Goal: Transaction & Acquisition: Purchase product/service

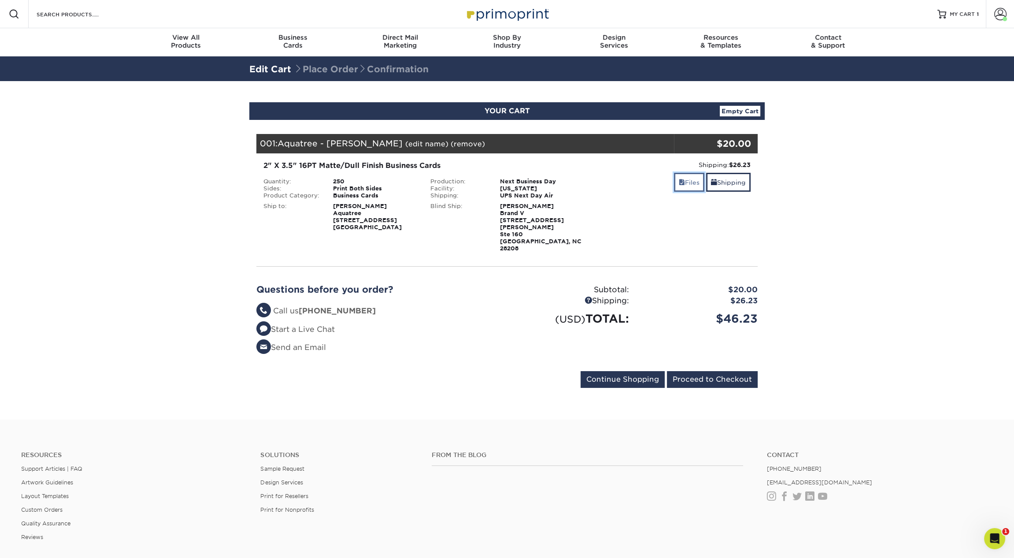
click at [692, 181] on link "Files" at bounding box center [689, 182] width 30 height 19
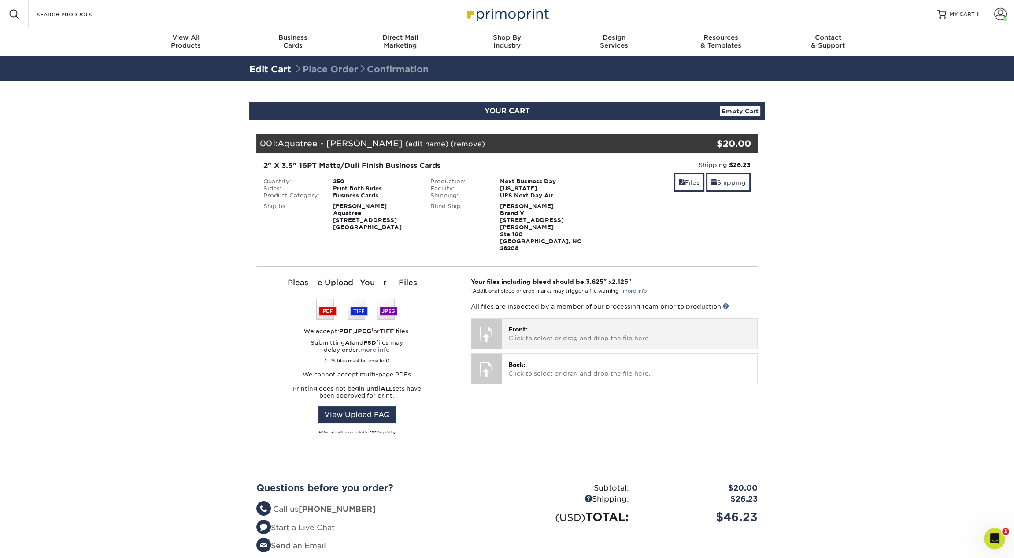
click at [509, 325] on p "Front: Click to select or drag and drop the file here." at bounding box center [629, 334] width 243 height 18
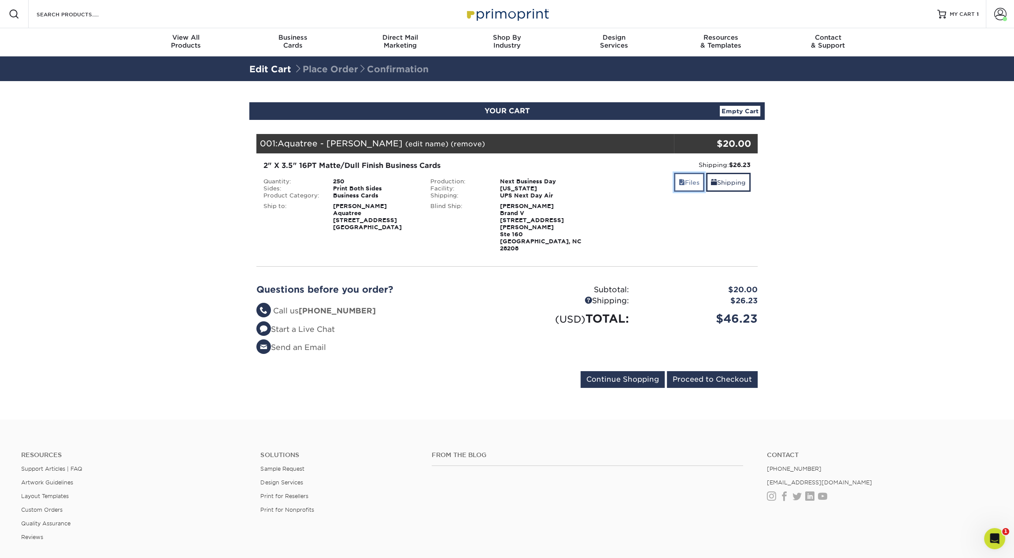
click at [690, 181] on link "Files" at bounding box center [689, 182] width 30 height 19
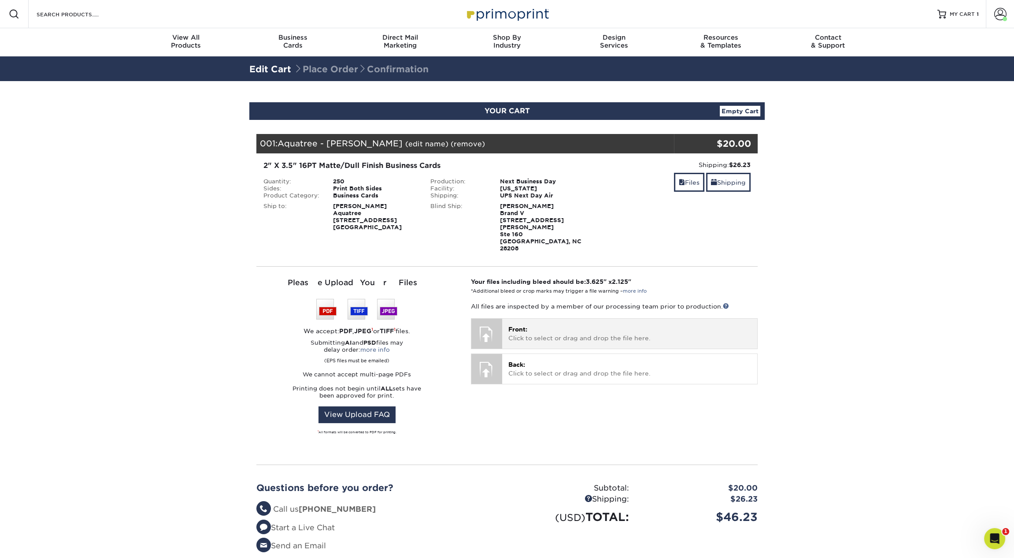
click at [523, 326] on span "Front:" at bounding box center [517, 329] width 19 height 7
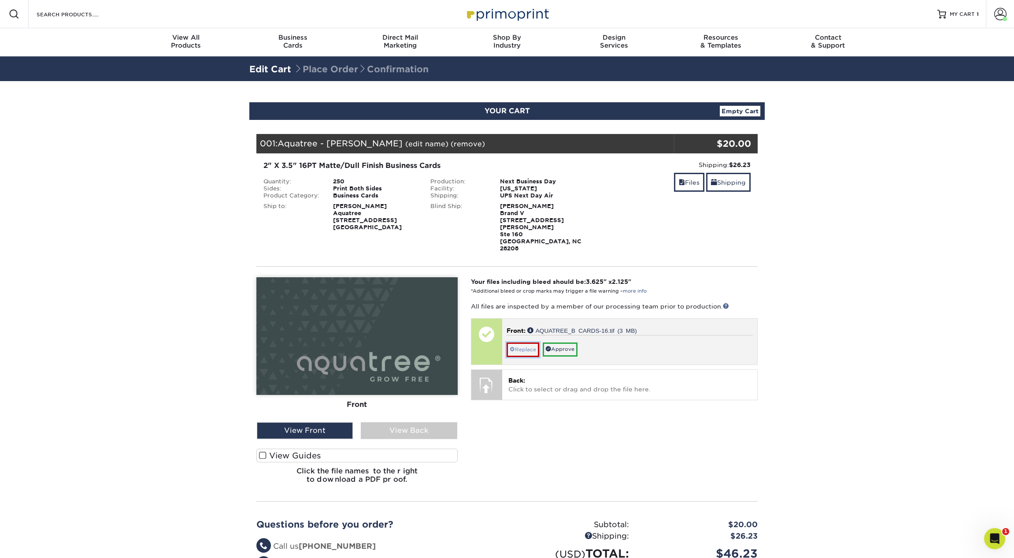
click at [526, 342] on link "Replace" at bounding box center [523, 349] width 33 height 14
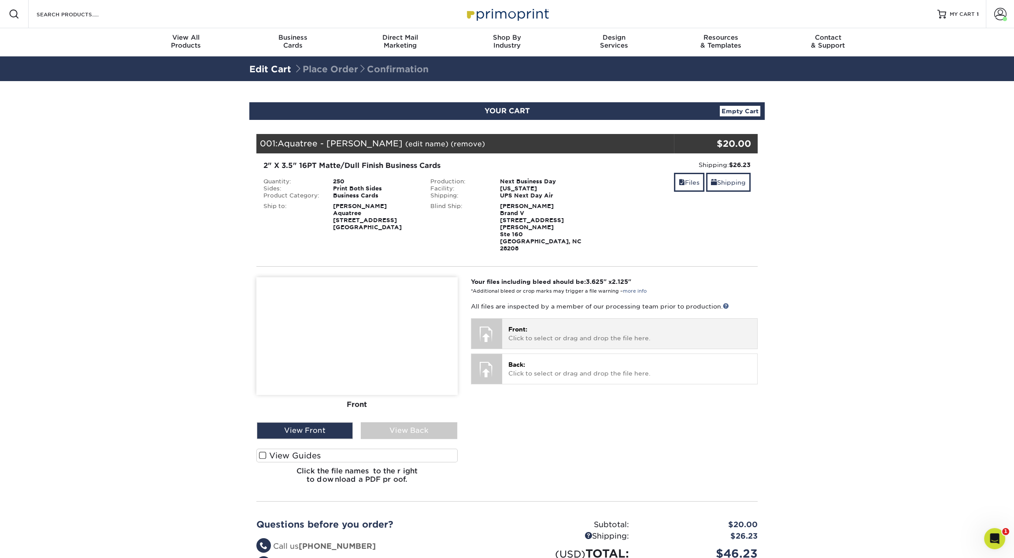
click at [534, 325] on p "Front: Click to select or drag and drop the file here." at bounding box center [629, 334] width 243 height 18
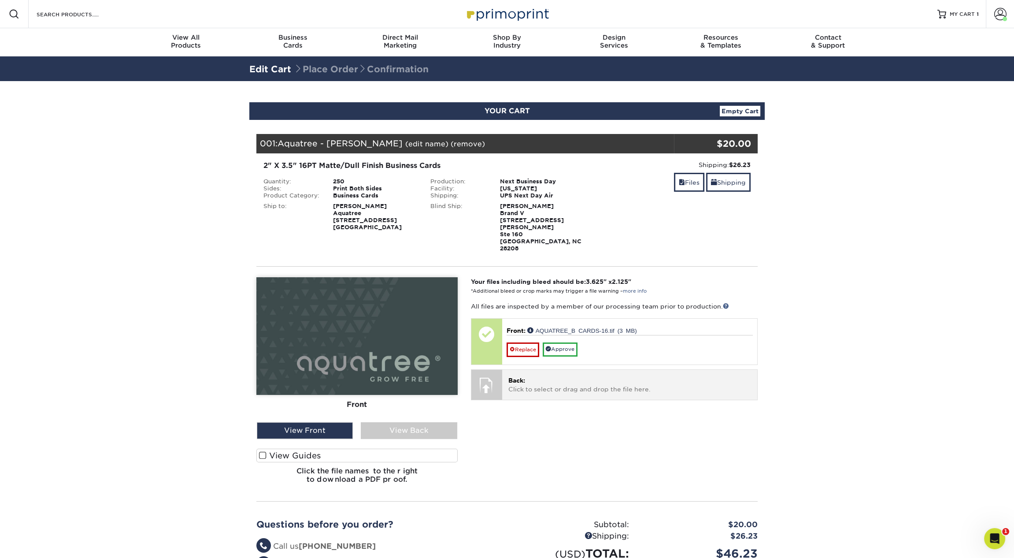
click at [600, 376] on p "Back: Click to select or drag and drop the file here." at bounding box center [629, 385] width 243 height 18
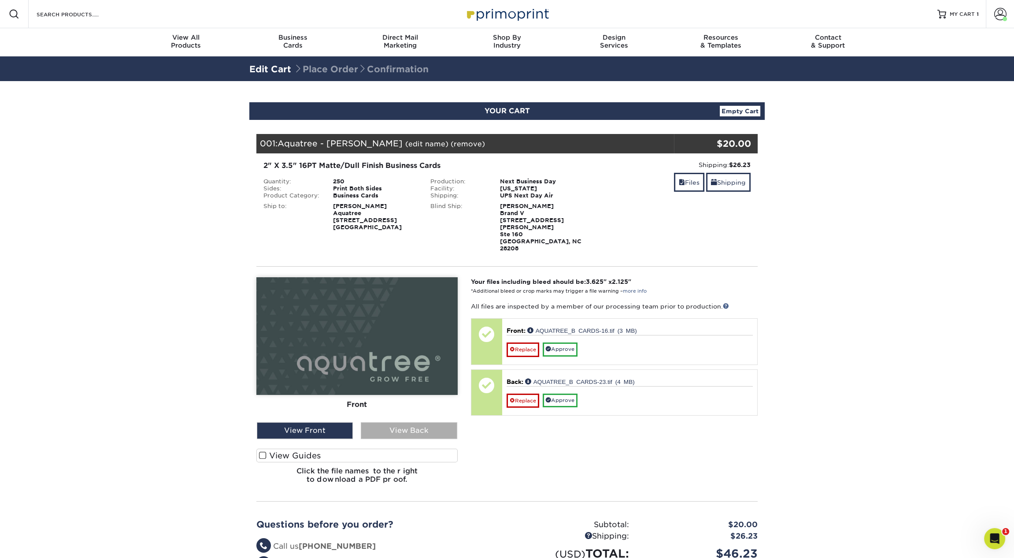
click at [412, 422] on div "View Back" at bounding box center [409, 430] width 96 height 17
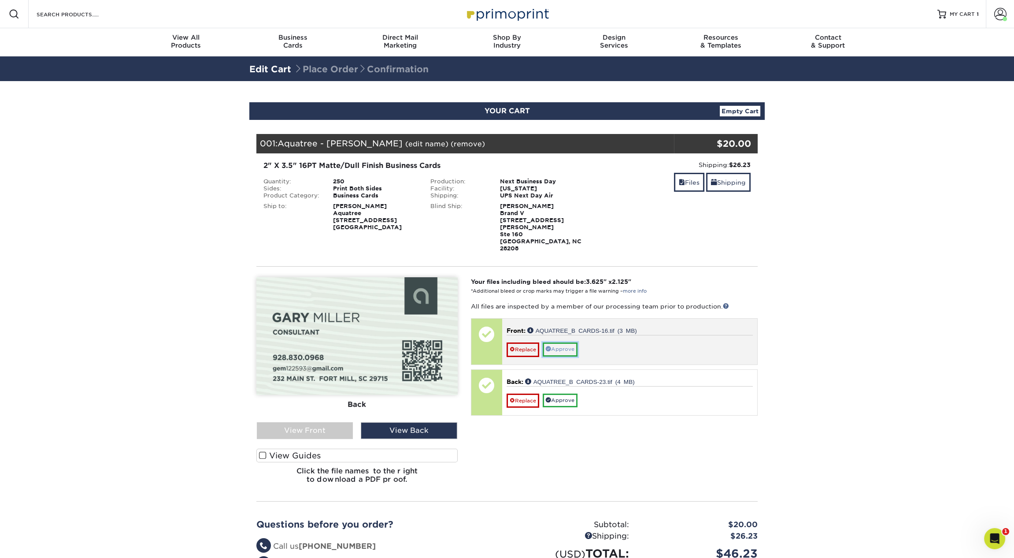
click at [574, 342] on link "Approve" at bounding box center [560, 349] width 35 height 14
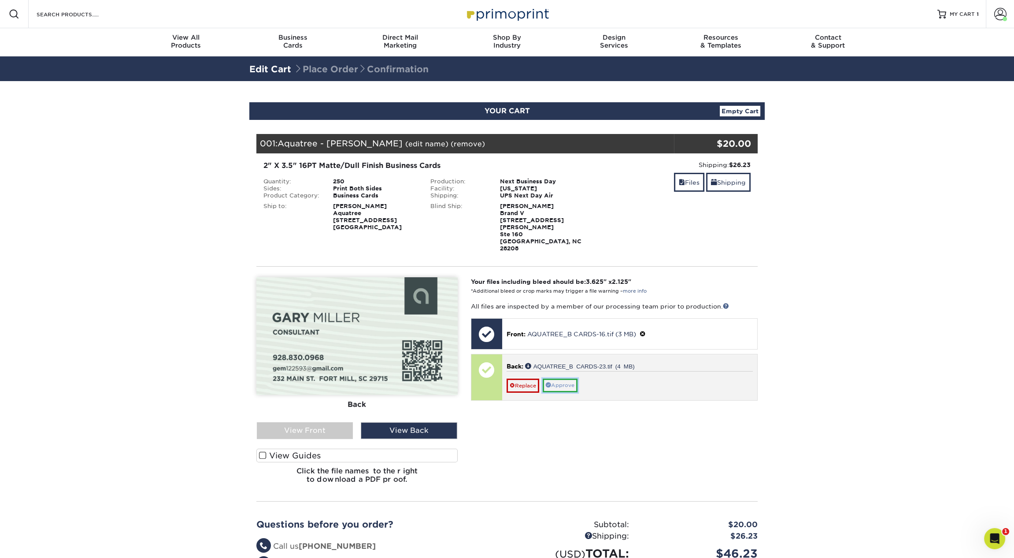
click at [570, 378] on link "Approve" at bounding box center [560, 385] width 35 height 14
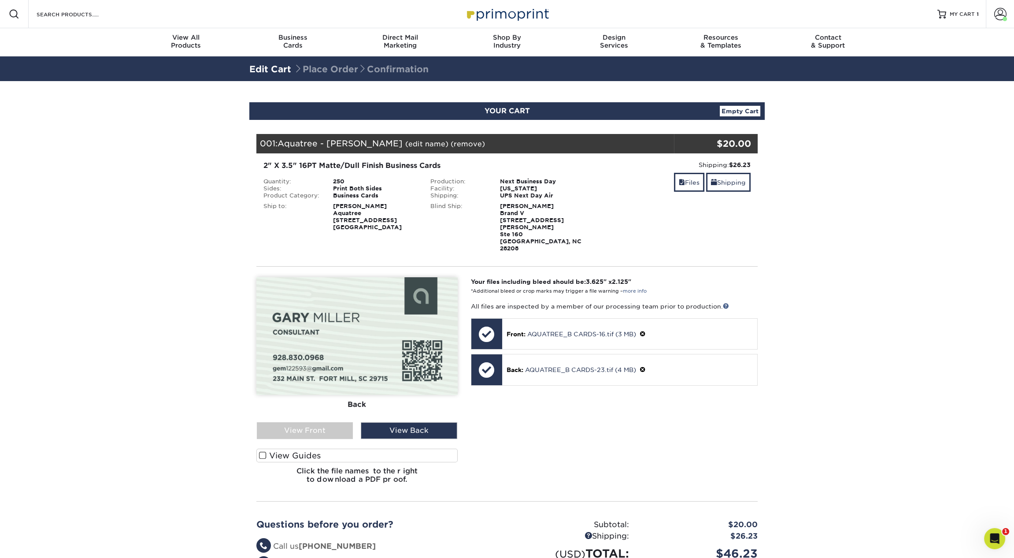
click at [889, 282] on section "YOUR CART Empty Cart Your Cart is Empty View Account Active Orders Order Histor…" at bounding box center [507, 367] width 1014 height 573
click at [353, 218] on strong "[PERSON_NAME] Aquatree [STREET_ADDRESS]" at bounding box center [367, 217] width 69 height 28
click at [719, 175] on link "Shipping" at bounding box center [728, 182] width 44 height 19
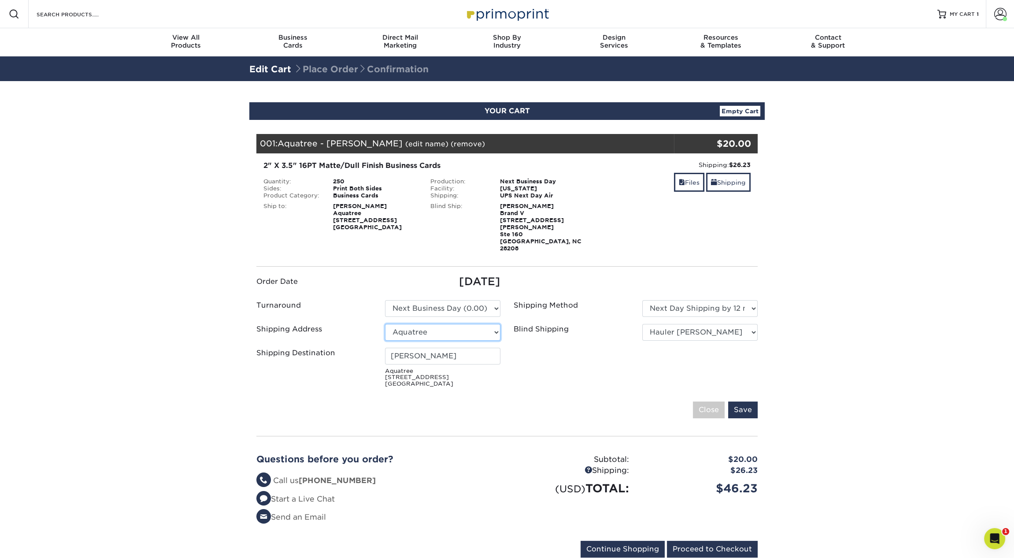
click at [433, 324] on select "Select One 1 2527 Cleaning 2527 CLEANING ([PERSON_NAME] CIRC) 360 Graphics 5812…" at bounding box center [442, 332] width 115 height 17
select select "285427"
type input "[PERSON_NAME]"
click at [663, 300] on select "Please Select Ground Shipping (+$7.84) 3 Day Shipping Service (+$20.04)" at bounding box center [699, 308] width 115 height 17
select select "13"
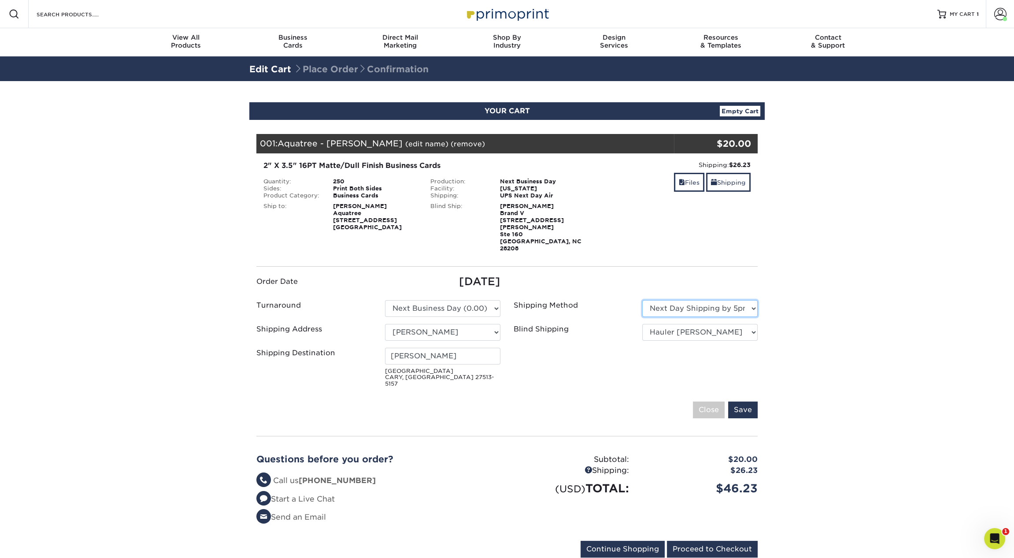
click at [642, 300] on select "Please Select Ground Shipping (+$7.84) 3 Day Shipping Service (+$20.04)" at bounding box center [699, 308] width 115 height 17
click at [684, 274] on ul "Order Date [DATE] Turnaround Please Select Select One 1" at bounding box center [507, 332] width 515 height 117
click at [678, 324] on select "No Blind Shipping 1 2527 Cleaning 2527 CLEANING ([PERSON_NAME] CIRC) 360 Graphi…" at bounding box center [699, 332] width 115 height 17
select select "211910"
click at [669, 300] on select "Please Select Ground Shipping (+$7.84) 3 Day Shipping Service (+$20.04)" at bounding box center [699, 308] width 115 height 17
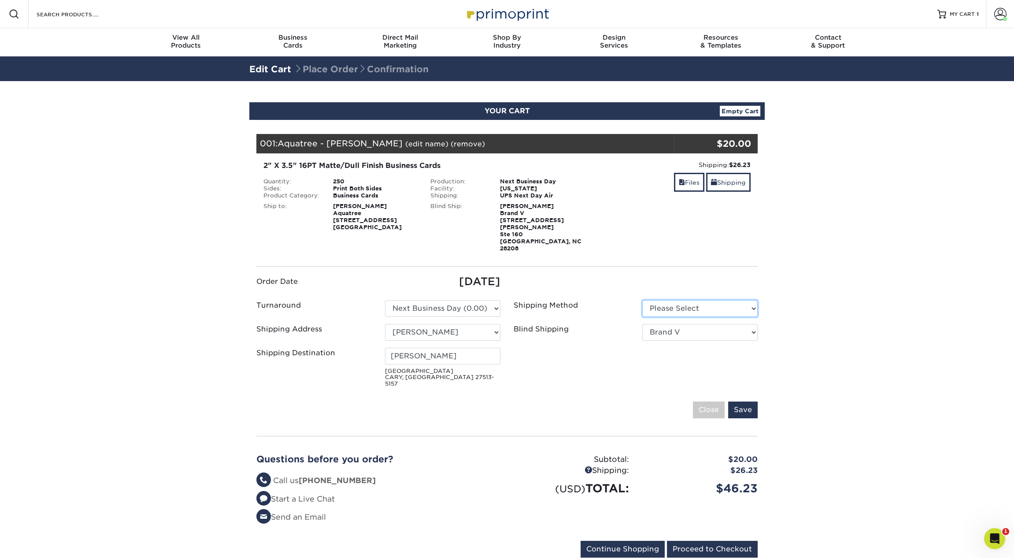
select select "01"
click at [642, 300] on select "Please Select Ground Shipping (+$7.84) 3 Day Shipping Service (+$20.04)" at bounding box center [699, 308] width 115 height 17
click at [470, 300] on select "Please Select 2 Business Days (0.00) 2-4 Business Days (0.00) Next Business Day…" at bounding box center [442, 308] width 115 height 17
click at [385, 300] on select "Please Select 2 Business Days (0.00) 2-4 Business Days (0.00) Next Business Day…" at bounding box center [442, 308] width 115 height 17
click at [600, 275] on ul "Order Date [DATE] Turnaround Please Select Select One 1" at bounding box center [507, 332] width 515 height 117
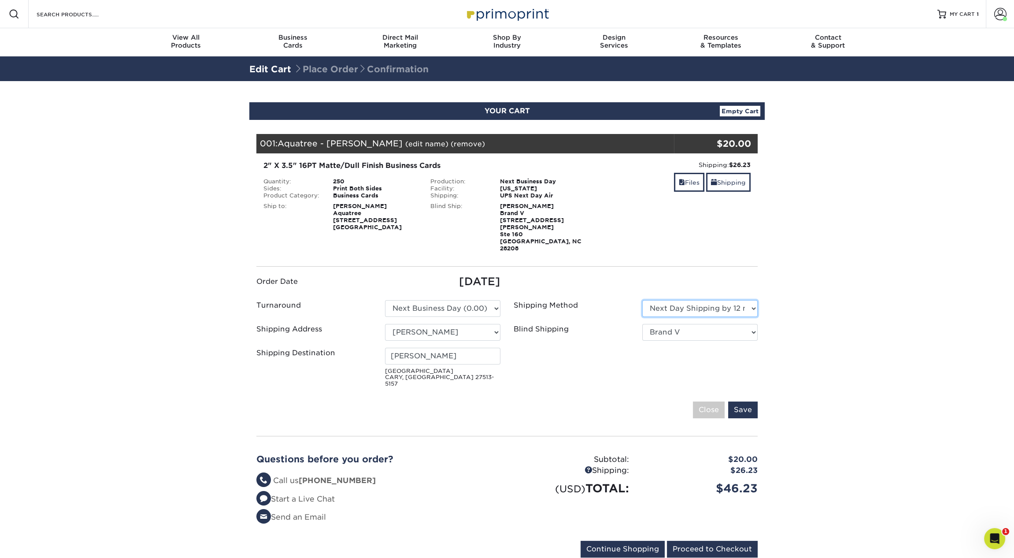
click at [704, 300] on select "Please Select Ground Shipping (+$7.84) 3 Day Shipping Service (+$20.04)" at bounding box center [699, 308] width 115 height 17
click at [742, 401] on input "Save" at bounding box center [743, 409] width 30 height 17
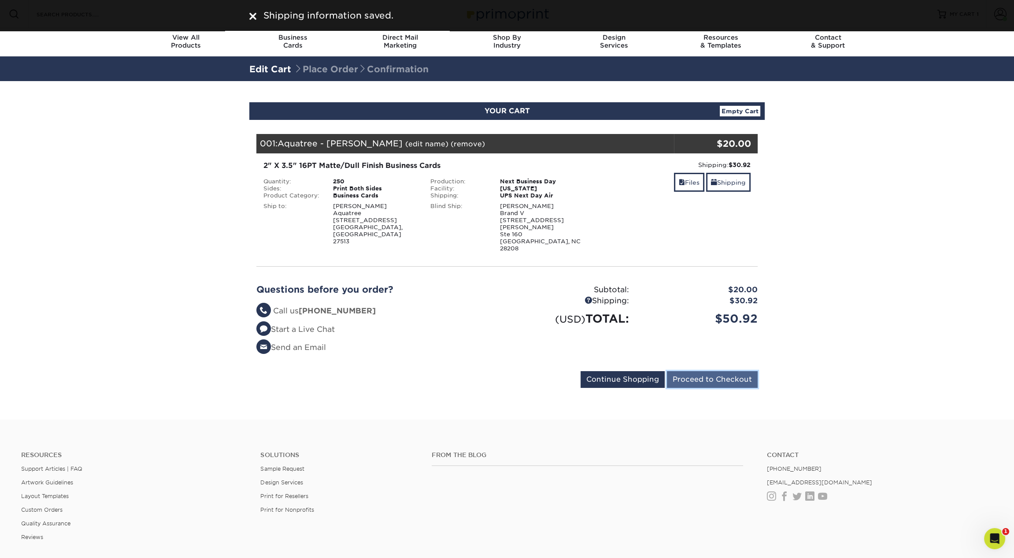
click at [726, 371] on input "Proceed to Checkout" at bounding box center [712, 379] width 91 height 17
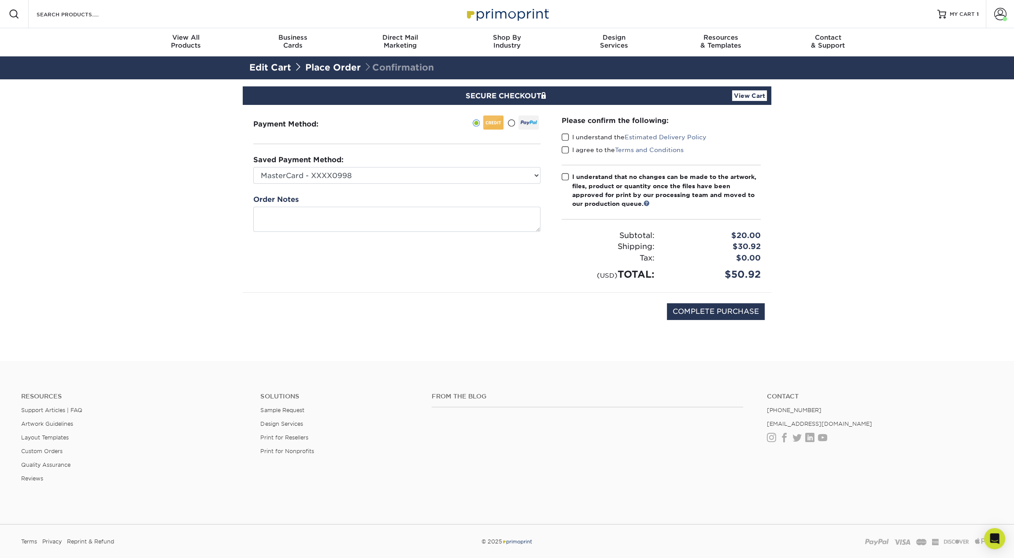
click at [381, 185] on div "Payment Method:" at bounding box center [397, 198] width 308 height 187
click at [372, 174] on select "MasterCard - XXXX0998 MasterCard - XXXX4721 Visa - XXXX3683 MasterCard - XXXX58…" at bounding box center [396, 175] width 287 height 17
select select "74453"
click at [253, 167] on select "MasterCard - XXXX0998 MasterCard - XXXX4721 Visa - XXXX3683 MasterCard - XXXX58…" at bounding box center [396, 175] width 287 height 17
click at [562, 134] on span at bounding box center [565, 137] width 7 height 8
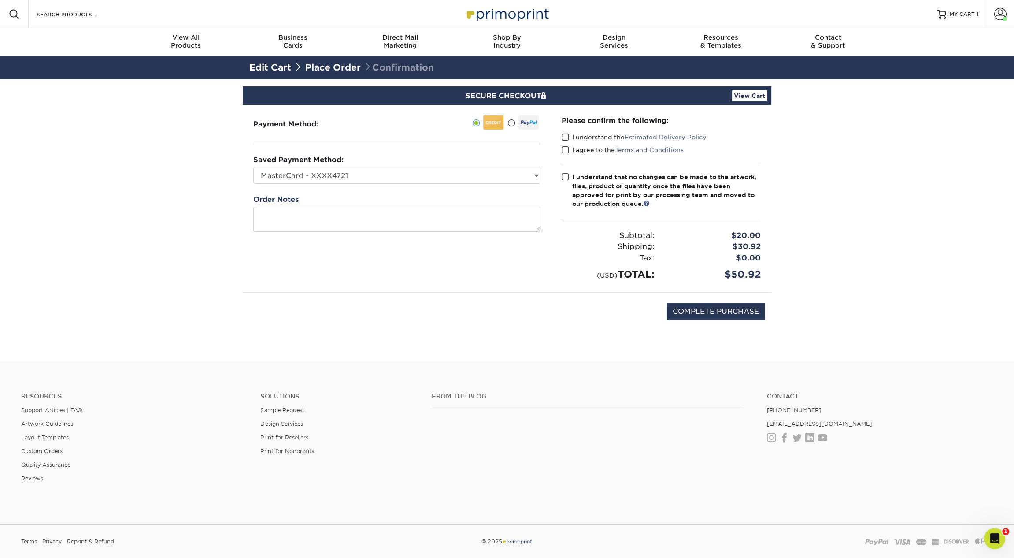
click at [0, 0] on input "I understand the Estimated Delivery Policy" at bounding box center [0, 0] width 0 height 0
click at [565, 150] on span at bounding box center [565, 150] width 7 height 8
click at [0, 0] on input "I agree to the Terms and Conditions" at bounding box center [0, 0] width 0 height 0
click at [565, 176] on span at bounding box center [565, 177] width 7 height 8
click at [0, 0] on input "I understand that no changes can be made to the artwork, files, product or quan…" at bounding box center [0, 0] width 0 height 0
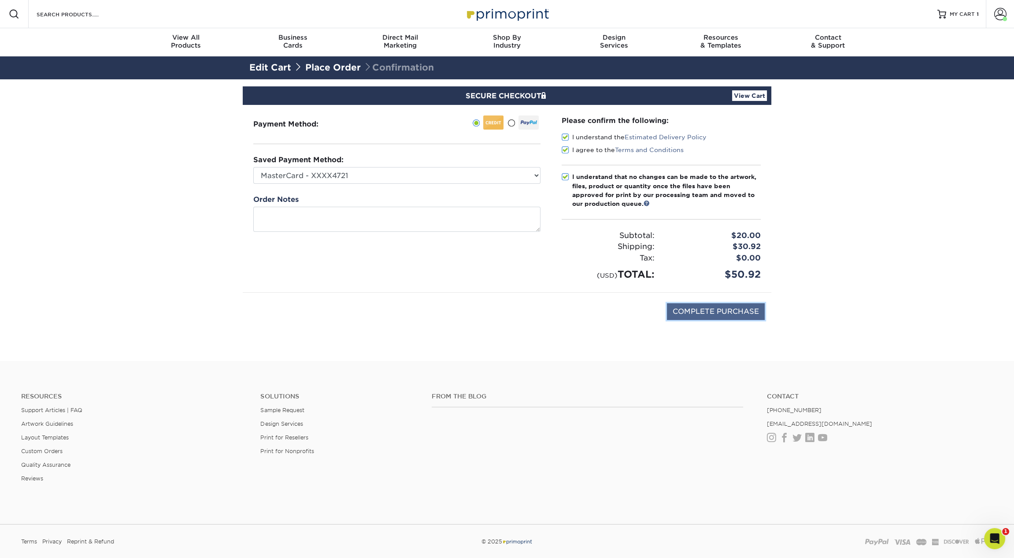
click at [707, 313] on input "COMPLETE PURCHASE" at bounding box center [716, 311] width 98 height 17
type input "PROCESSING, PLEASE WAIT..."
